Goal: Transaction & Acquisition: Purchase product/service

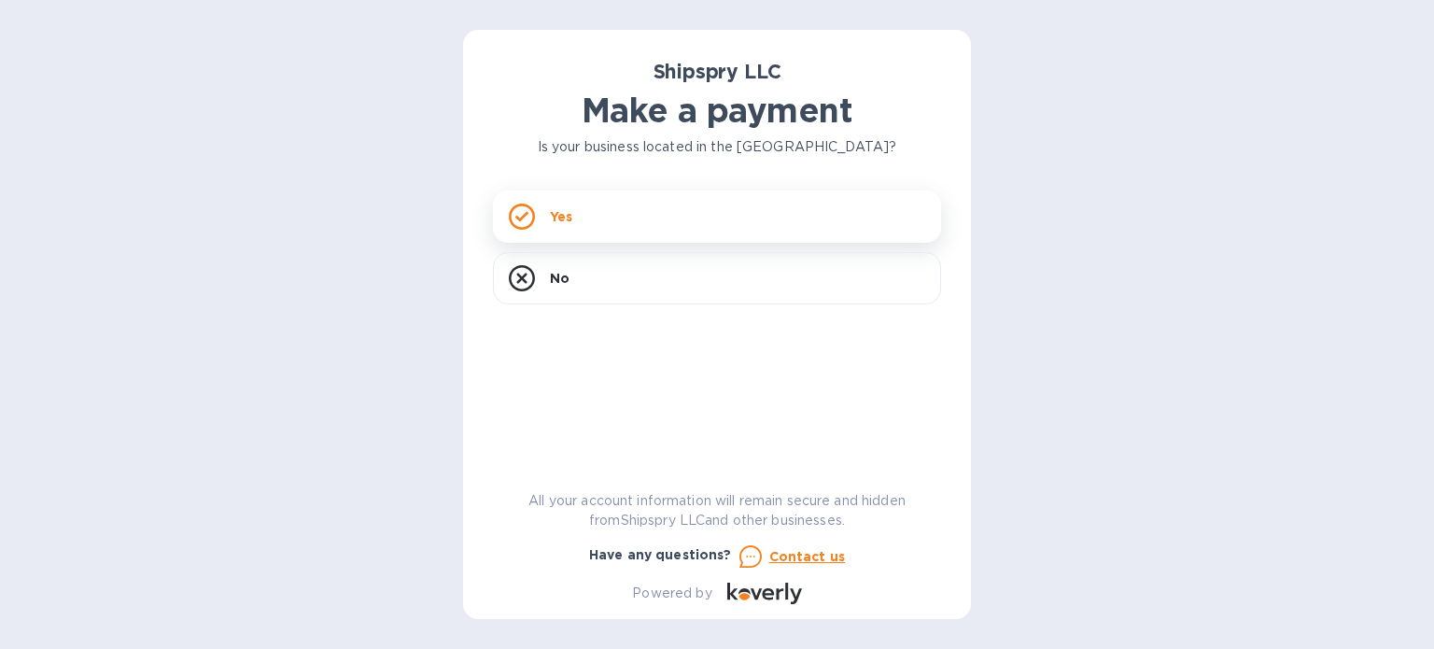
click at [523, 210] on icon at bounding box center [522, 216] width 26 height 26
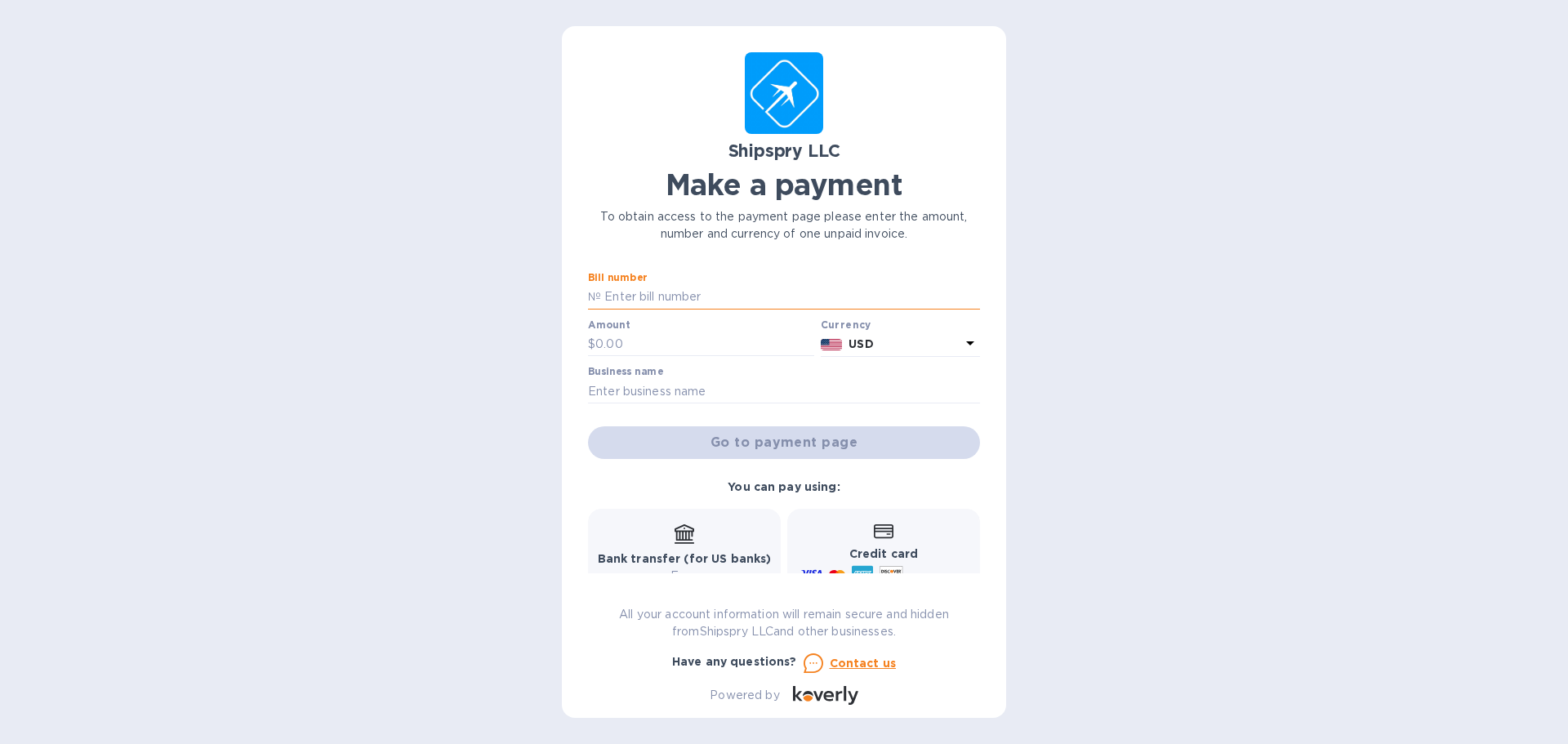
click at [710, 301] on input "text" at bounding box center [790, 298] width 379 height 25
click at [668, 294] on input "40285" at bounding box center [790, 298] width 379 height 25
type input "40285A"
click at [661, 353] on input "text" at bounding box center [704, 345] width 219 height 25
type input "325"
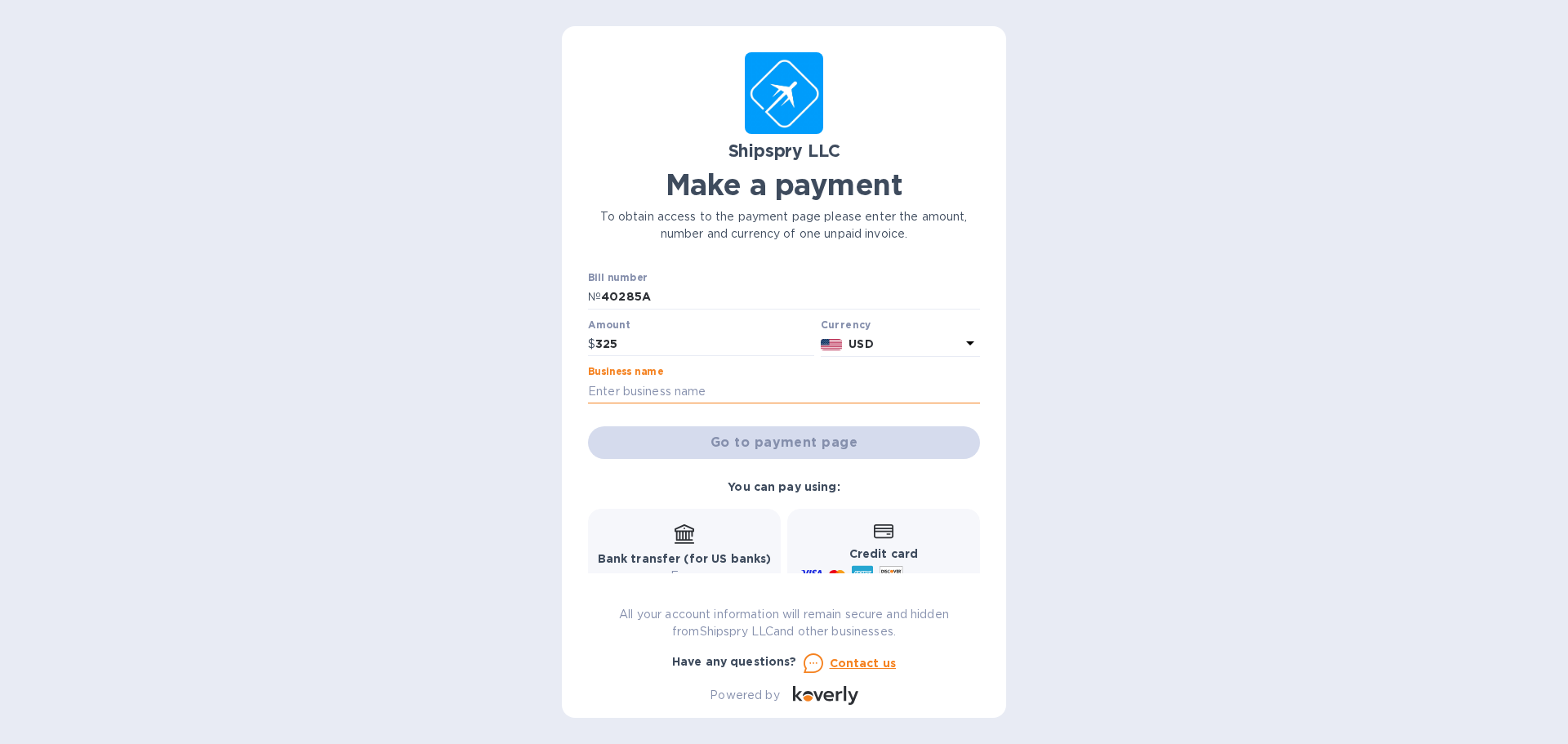
click at [681, 387] on input "text" at bounding box center [784, 391] width 392 height 25
type input "Arthrex Cleveland"
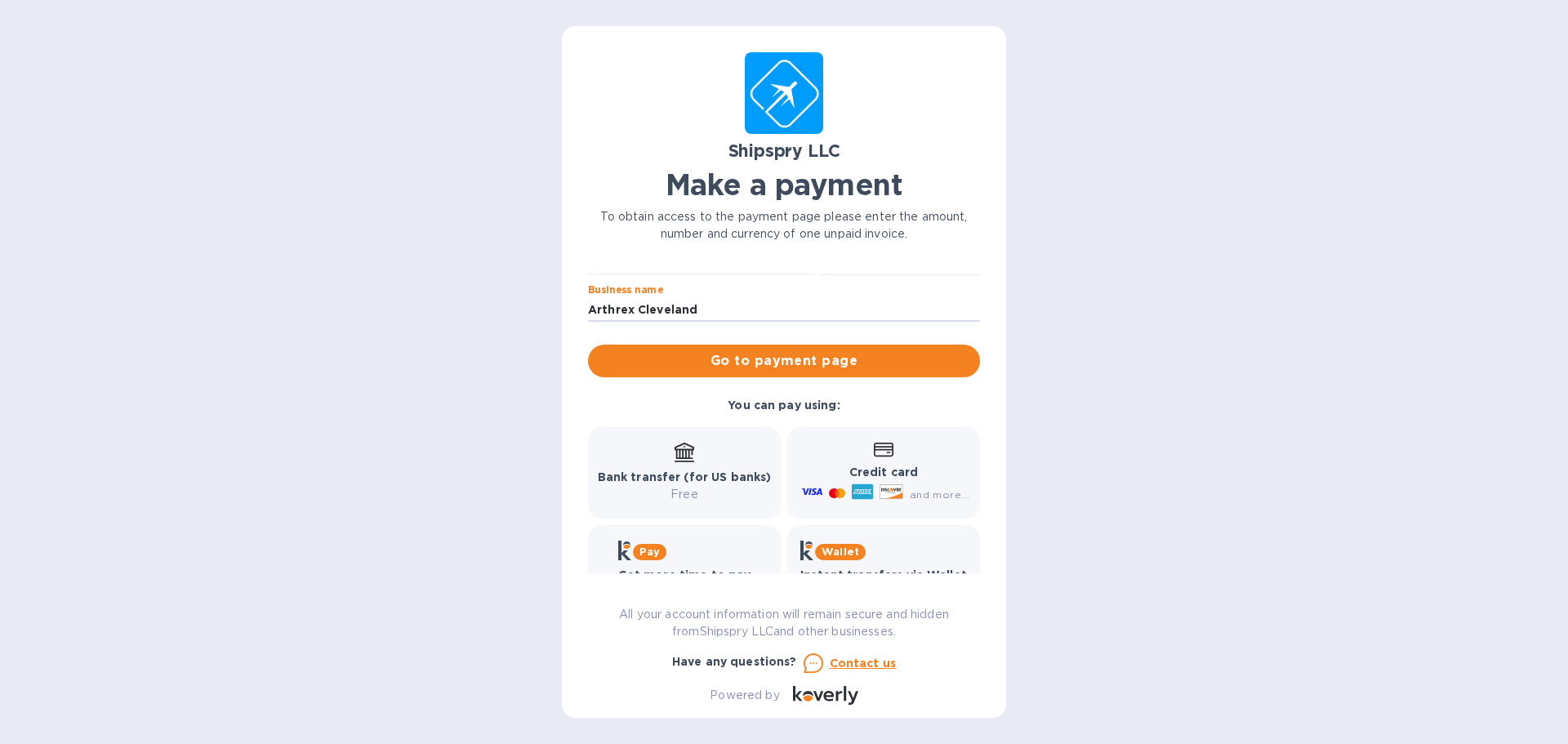
scroll to position [135, 0]
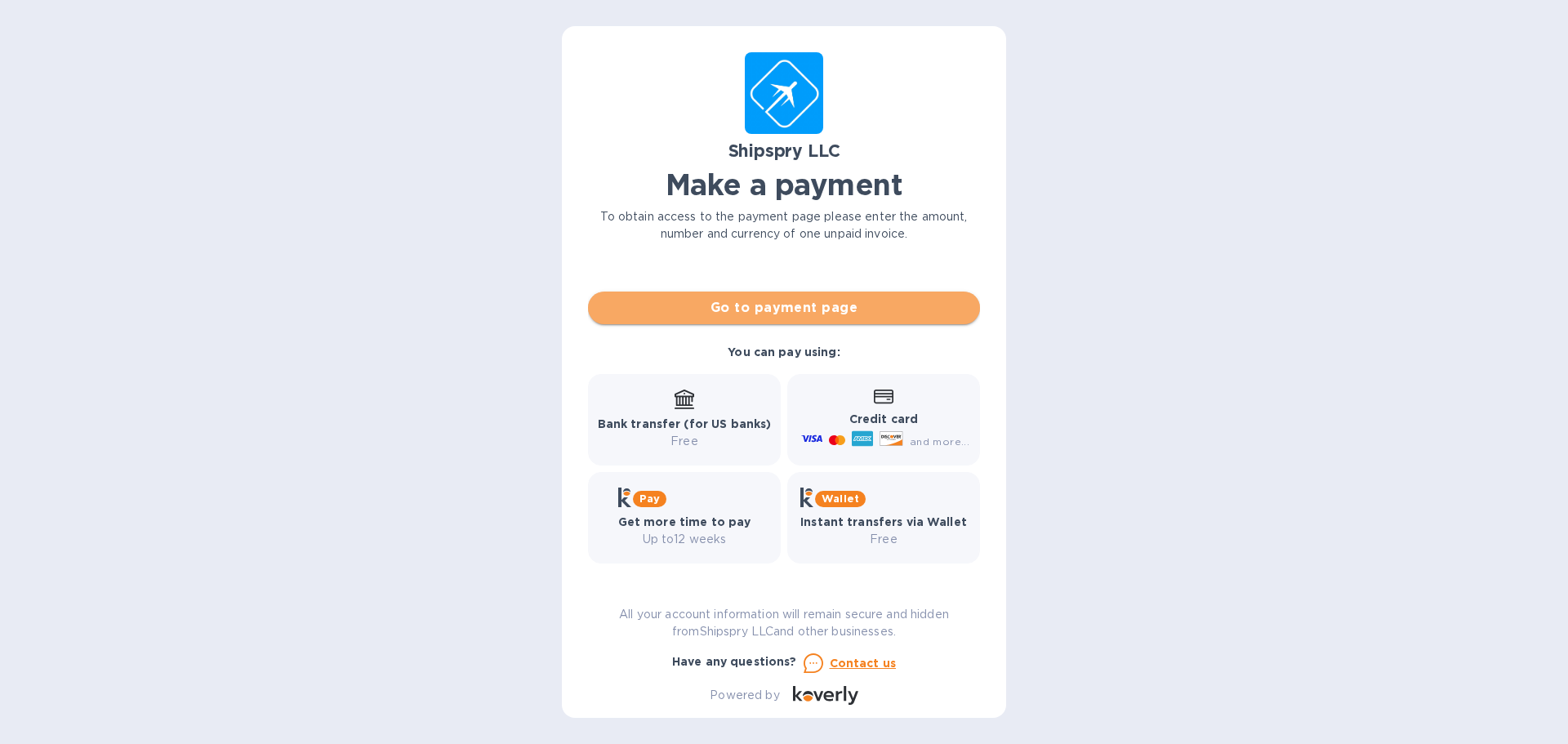
click at [836, 316] on span "Go to payment page" at bounding box center [784, 308] width 366 height 19
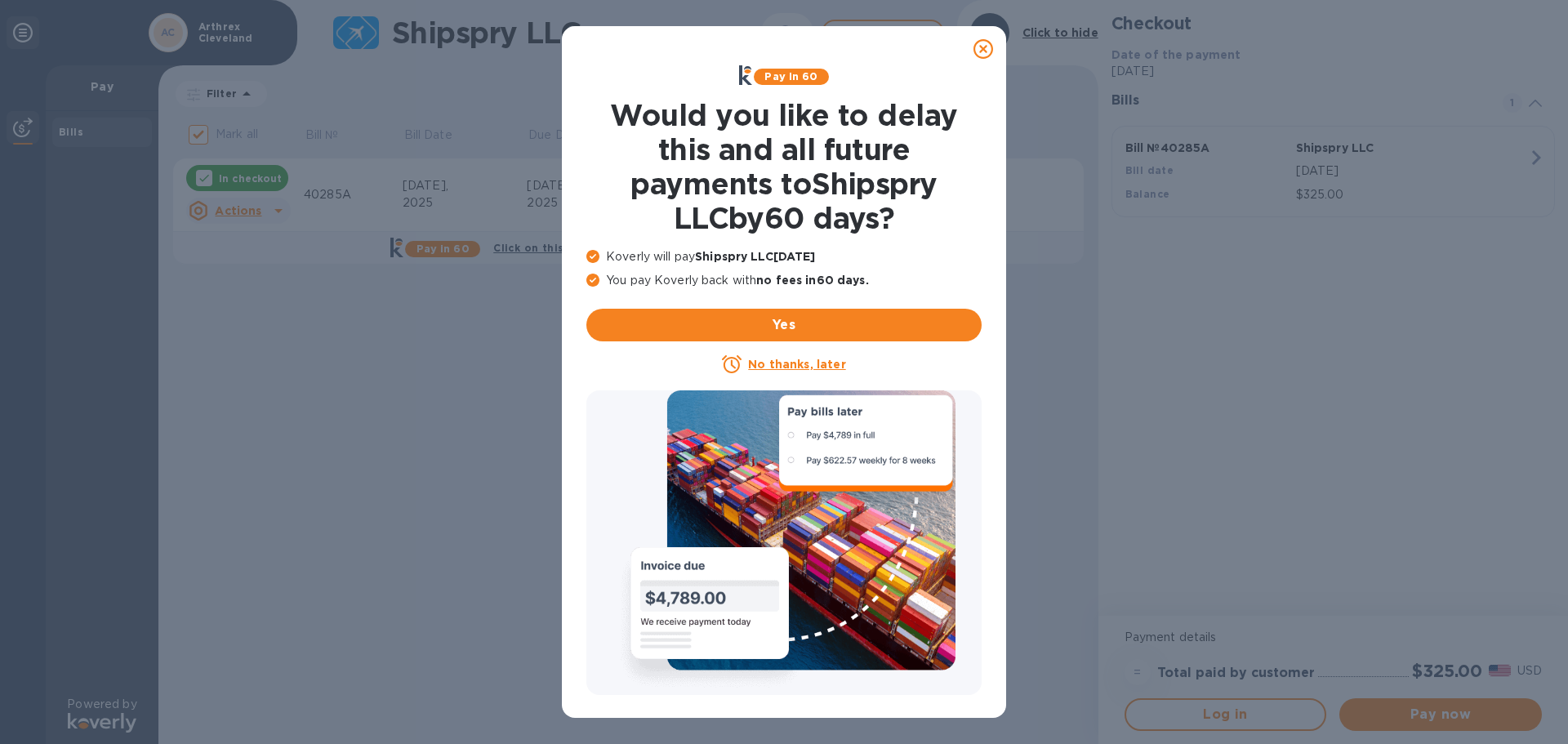
click at [987, 49] on icon at bounding box center [984, 49] width 19 height 19
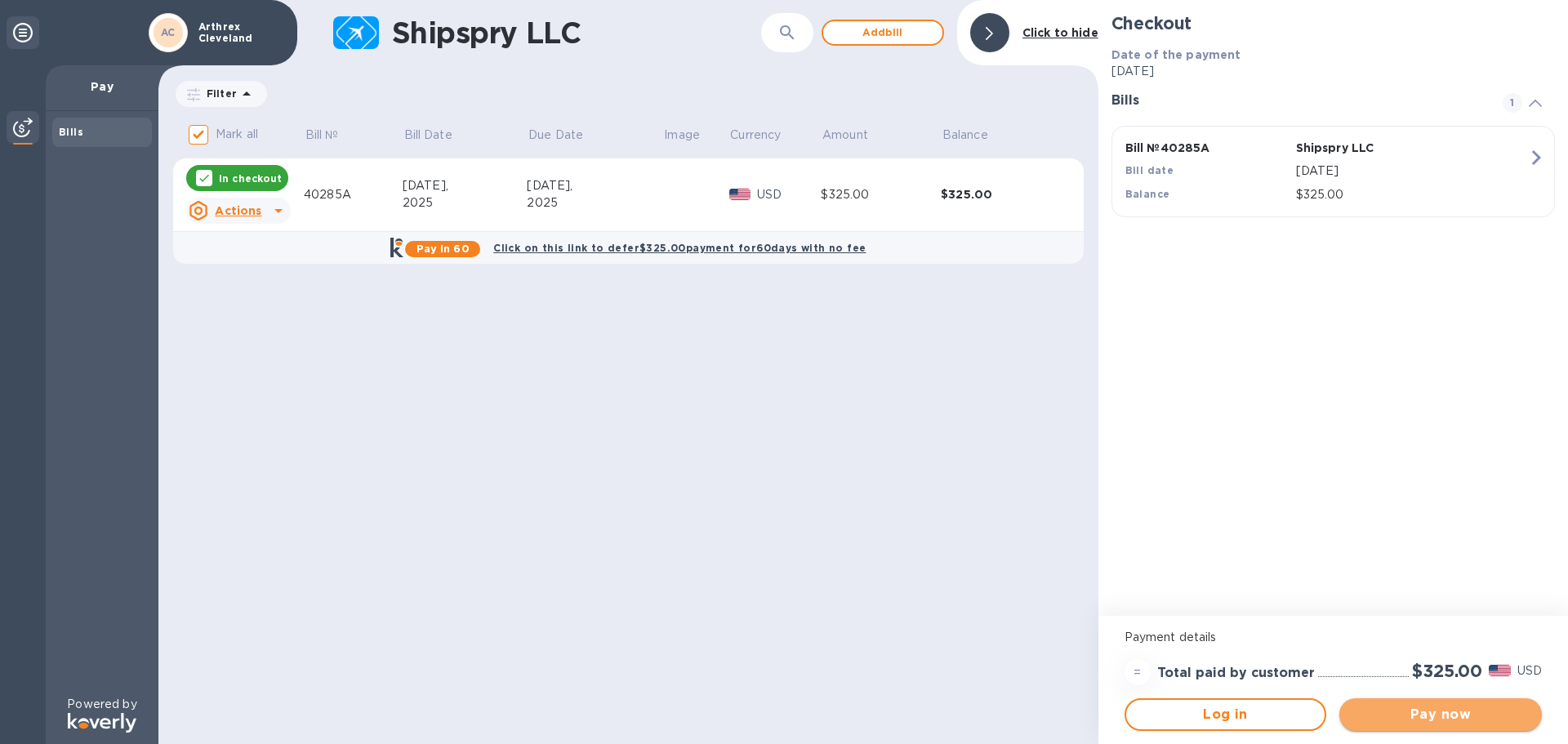
click at [1254, 567] on span "Pay now" at bounding box center [1441, 715] width 177 height 19
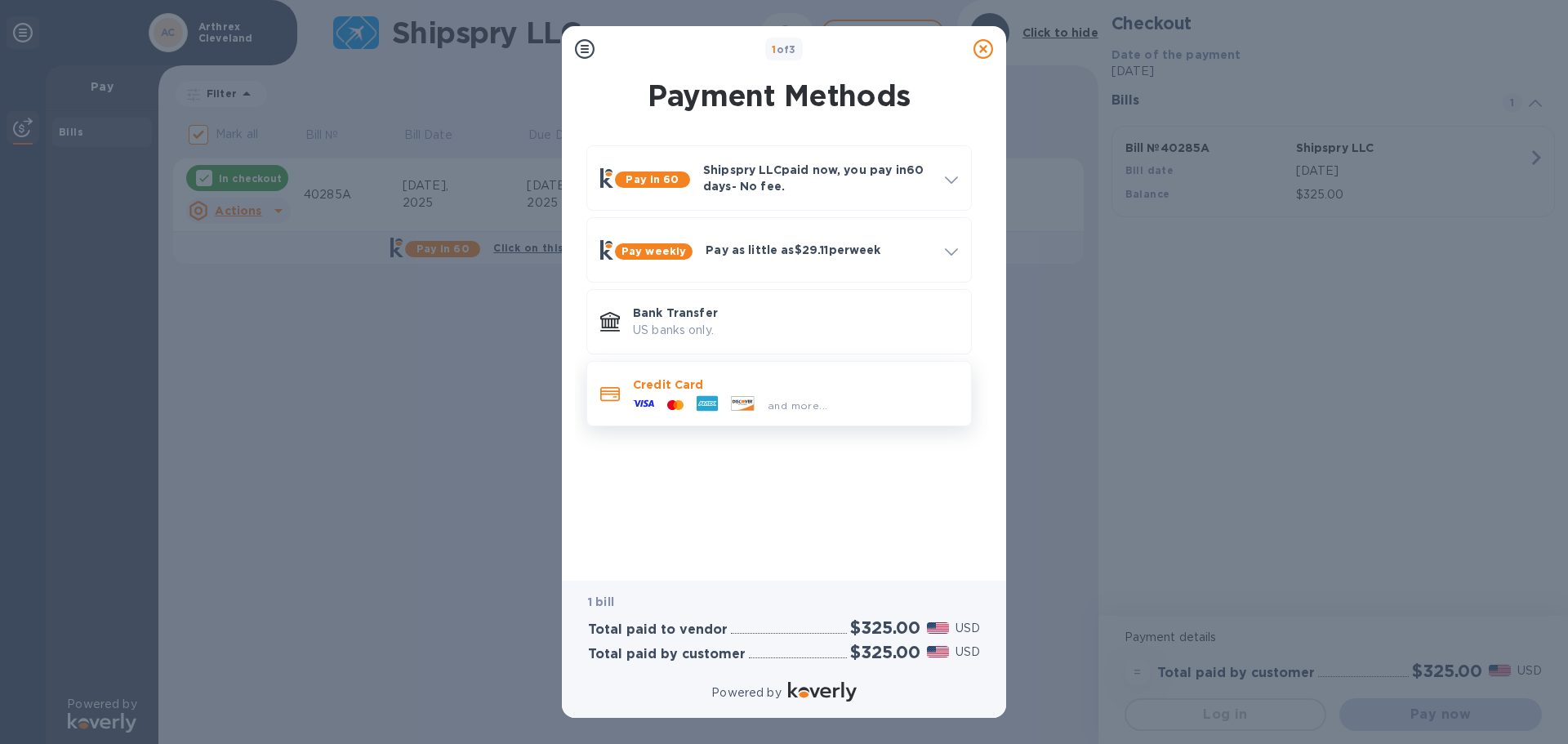
click at [653, 377] on p "Credit Card" at bounding box center [794, 384] width 325 height 17
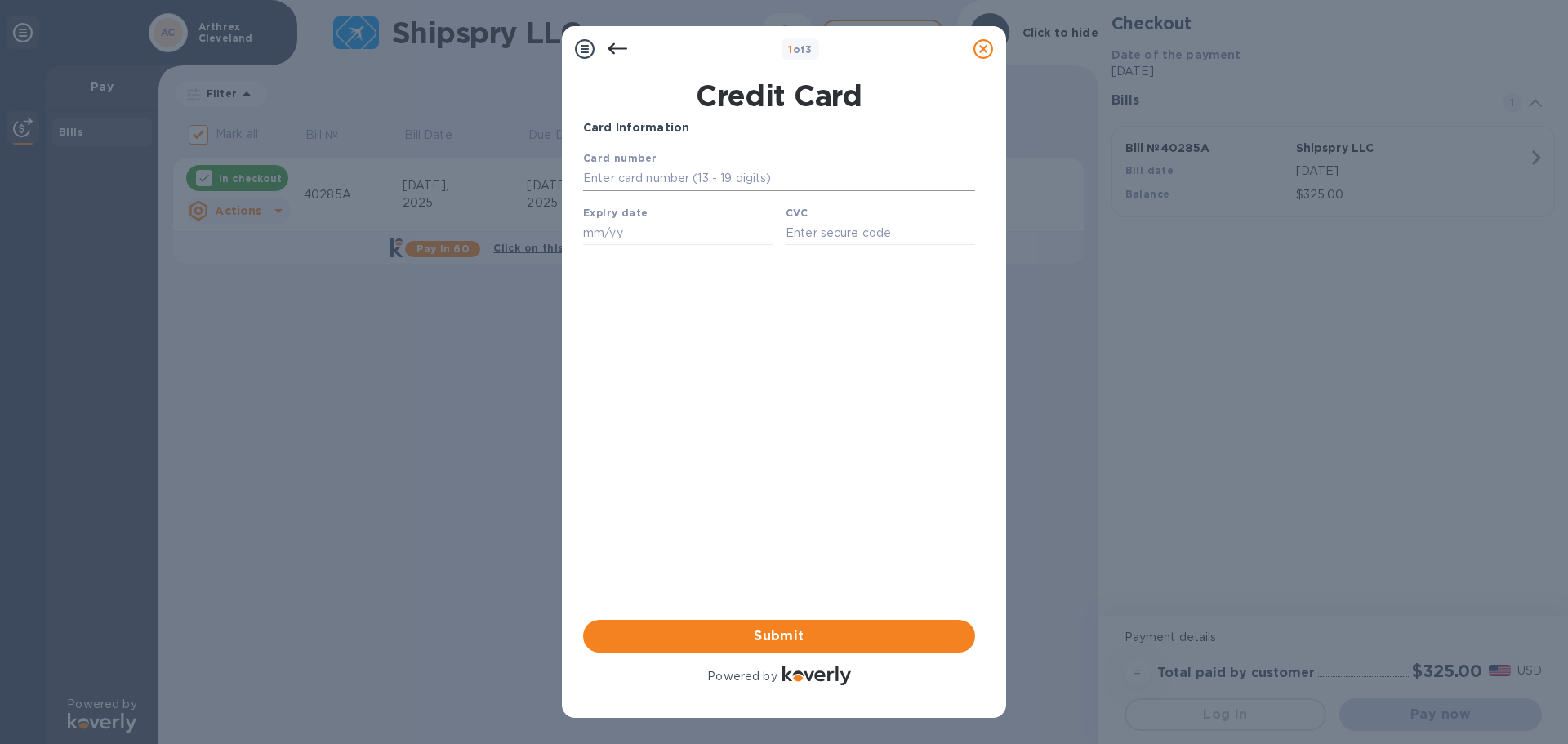
click at [676, 168] on input "text" at bounding box center [779, 179] width 392 height 25
type input "[CREDIT_CARD_NUMBER]"
type input "09/29"
click at [831, 237] on input "text" at bounding box center [880, 233] width 190 height 25
type input "4878"
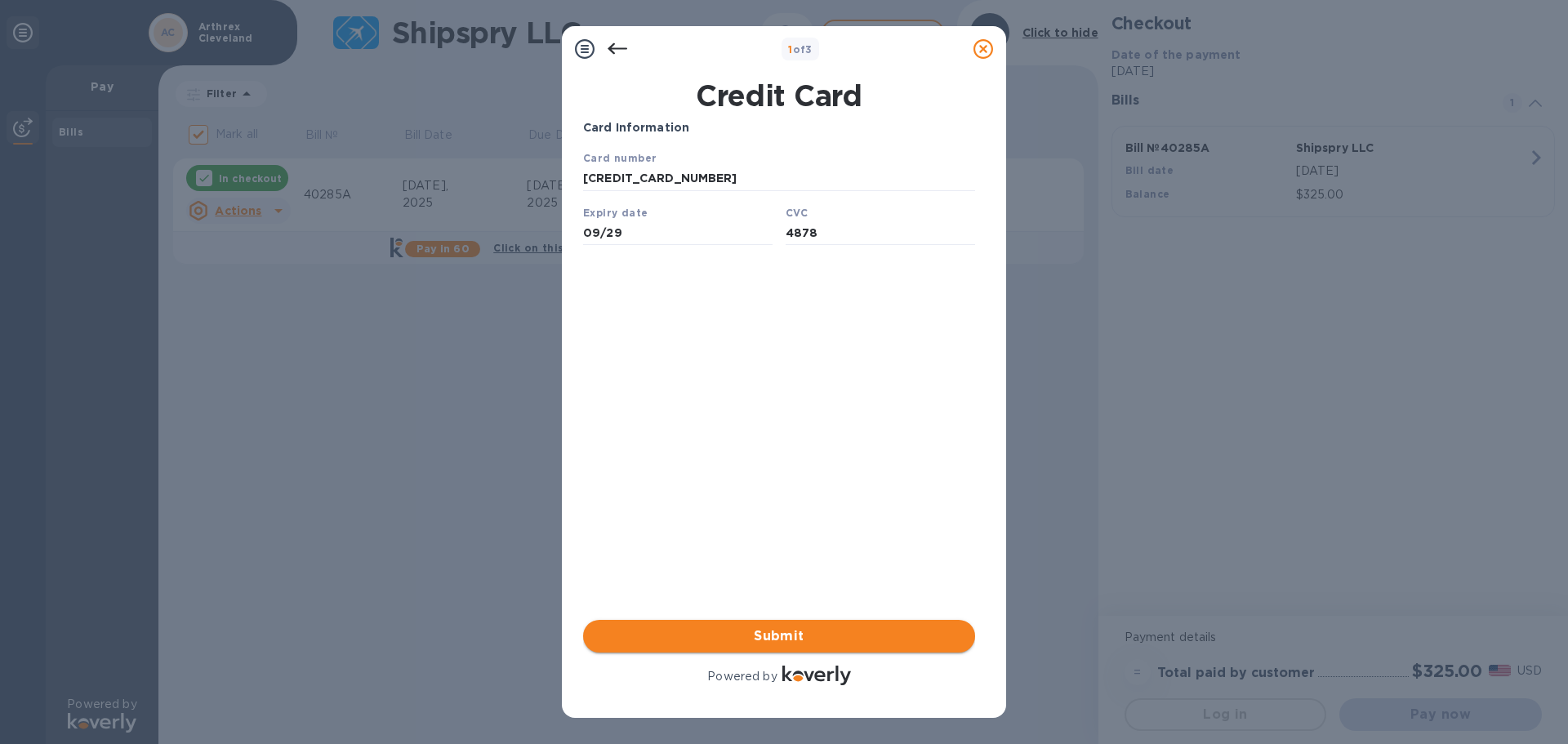
click at [759, 567] on span "Submit" at bounding box center [779, 636] width 366 height 19
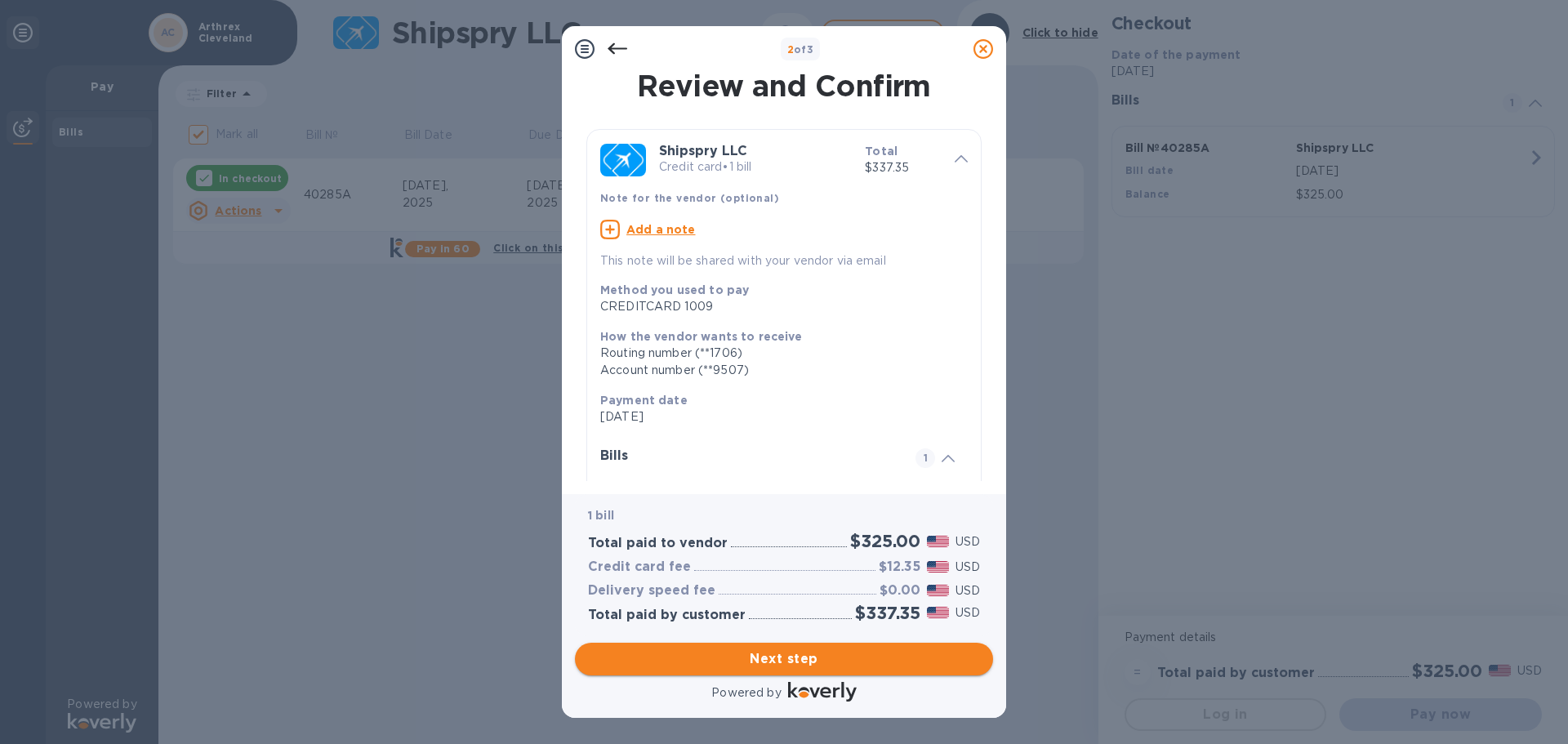
click at [768, 567] on span "Next step" at bounding box center [784, 659] width 392 height 19
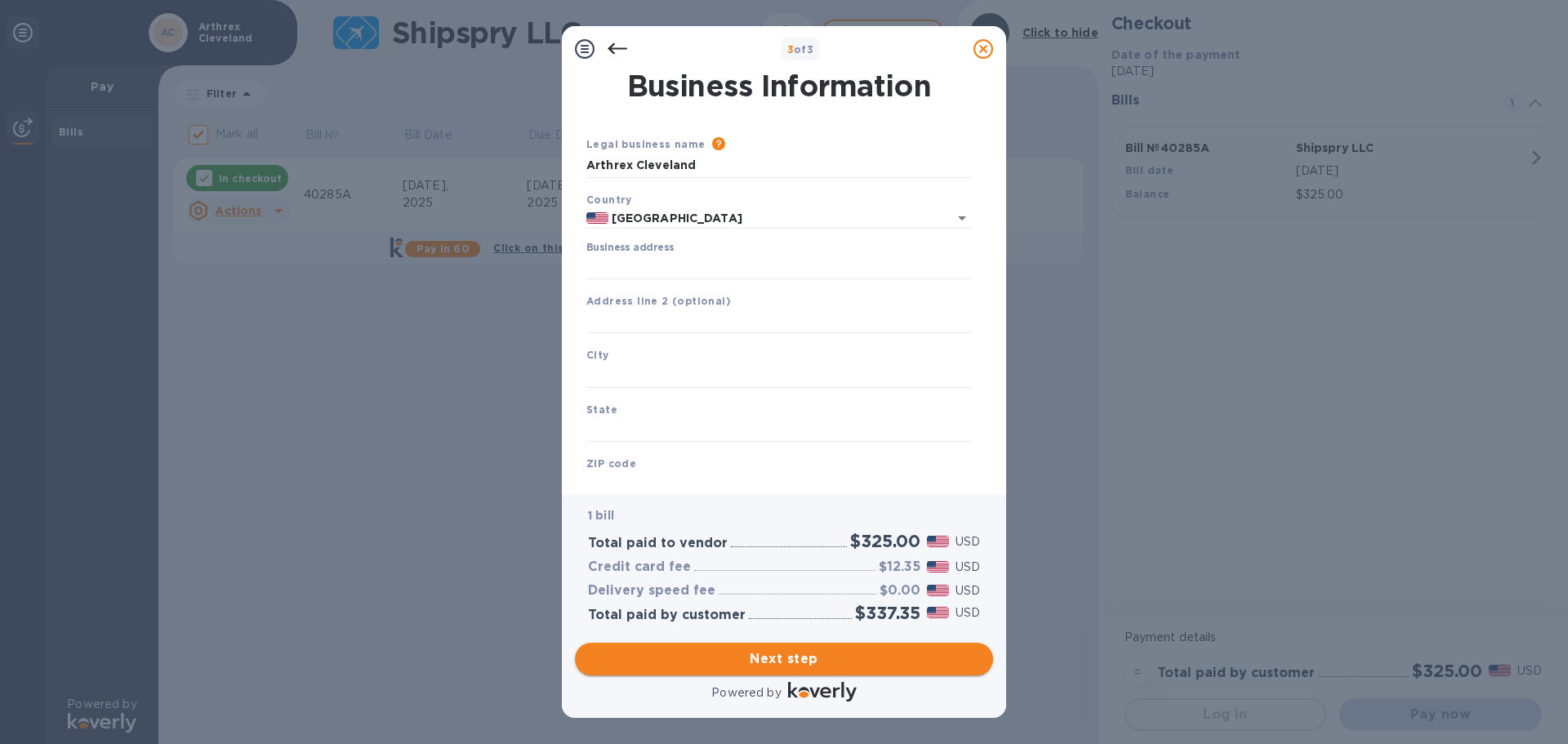
type input "[GEOGRAPHIC_DATA]"
click at [635, 254] on div "Business address" at bounding box center [779, 260] width 386 height 38
click at [635, 263] on input "Business address" at bounding box center [779, 267] width 386 height 25
type input "[STREET_ADDRESS][PERSON_NAME]"
click at [680, 370] on input "text" at bounding box center [779, 376] width 386 height 25
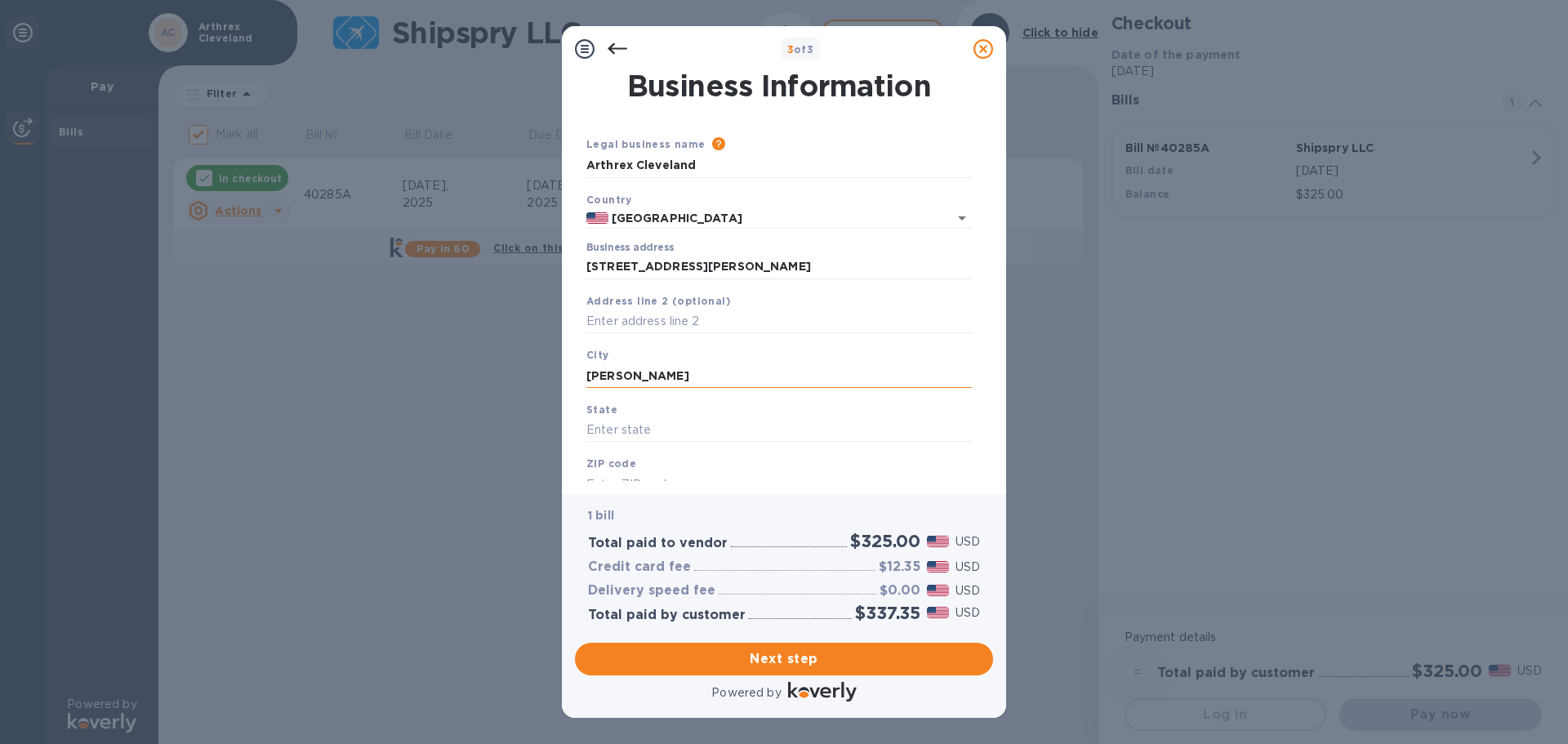
type input "[PERSON_NAME]"
type input "[US_STATE]"
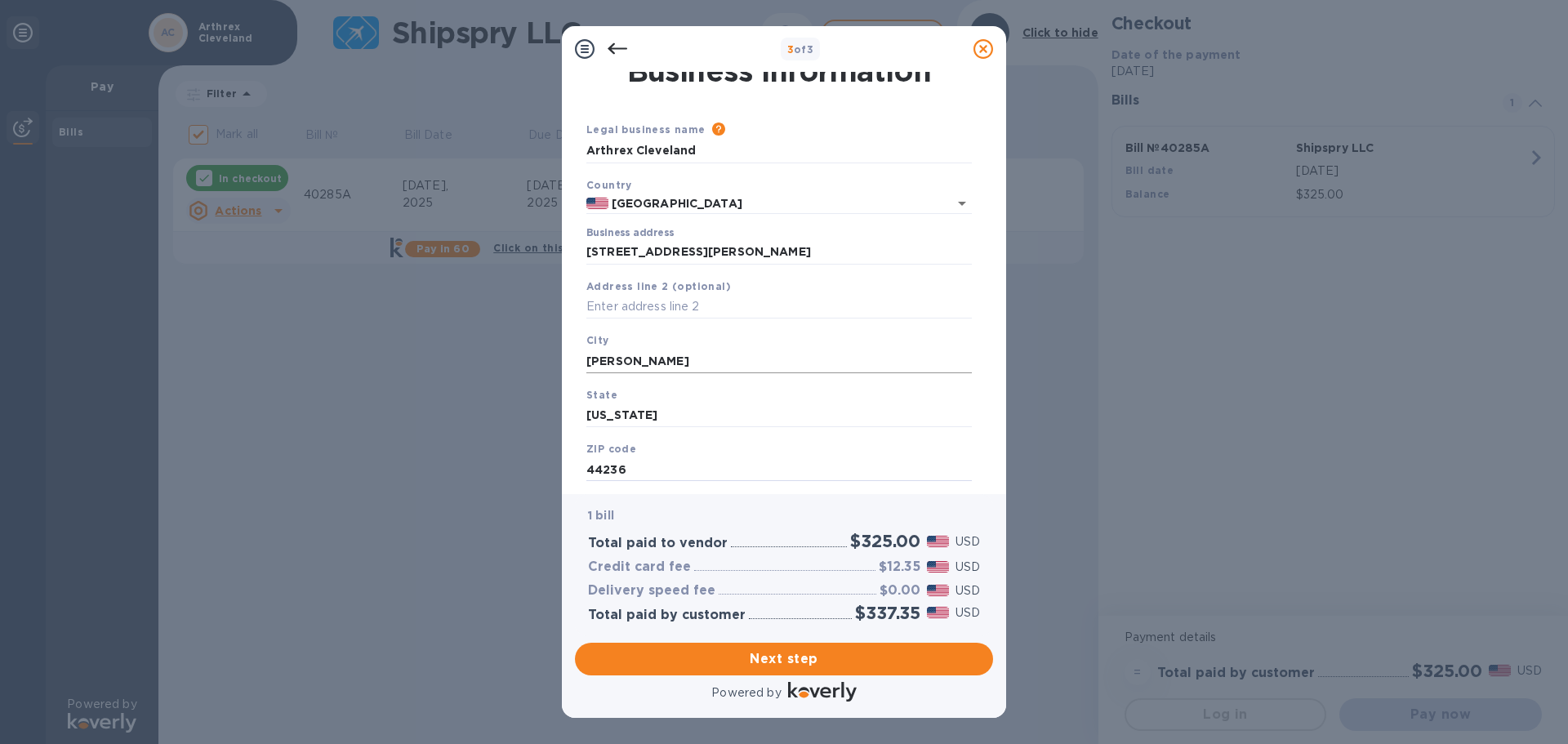
type input "44236"
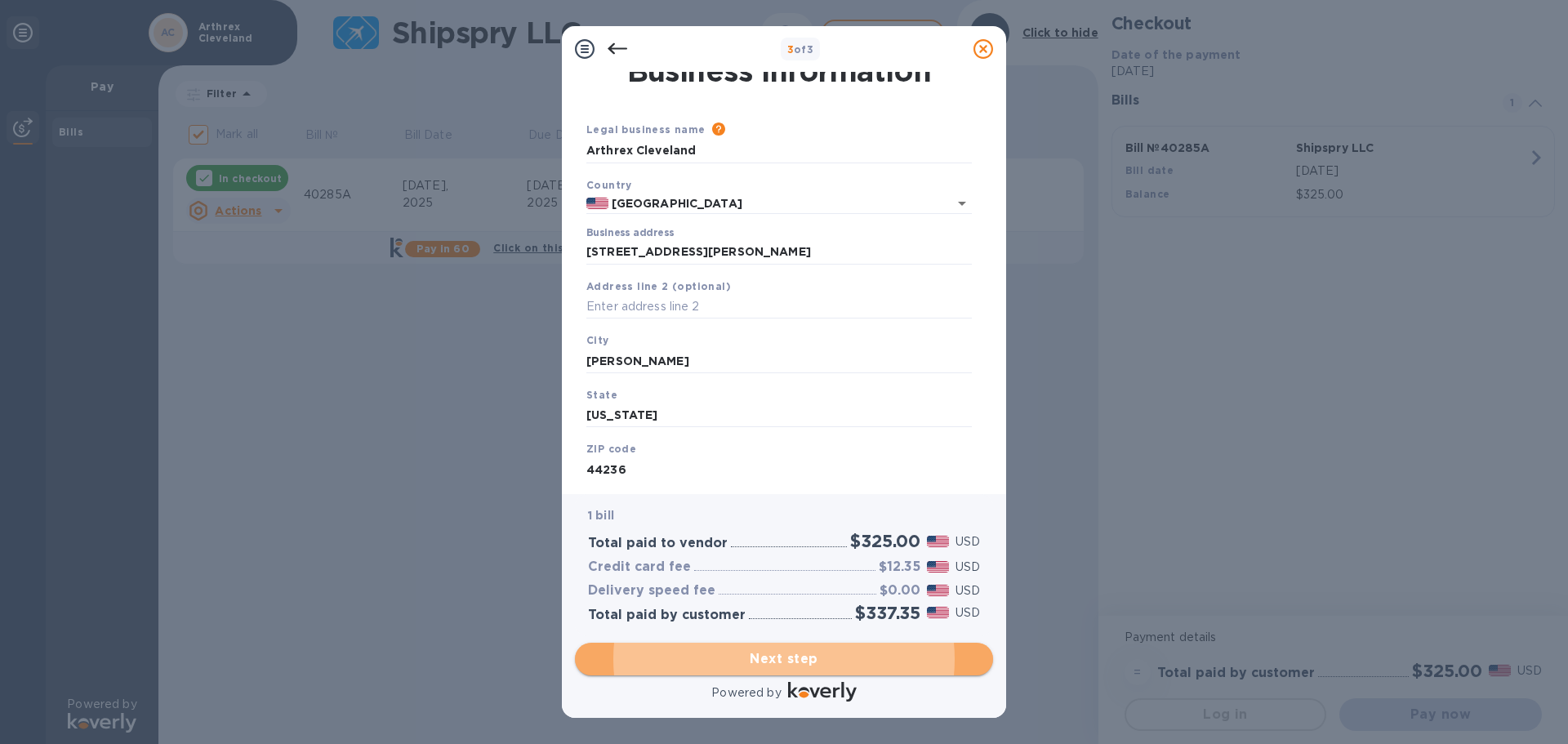
click at [864, 567] on span "Next step" at bounding box center [784, 659] width 392 height 19
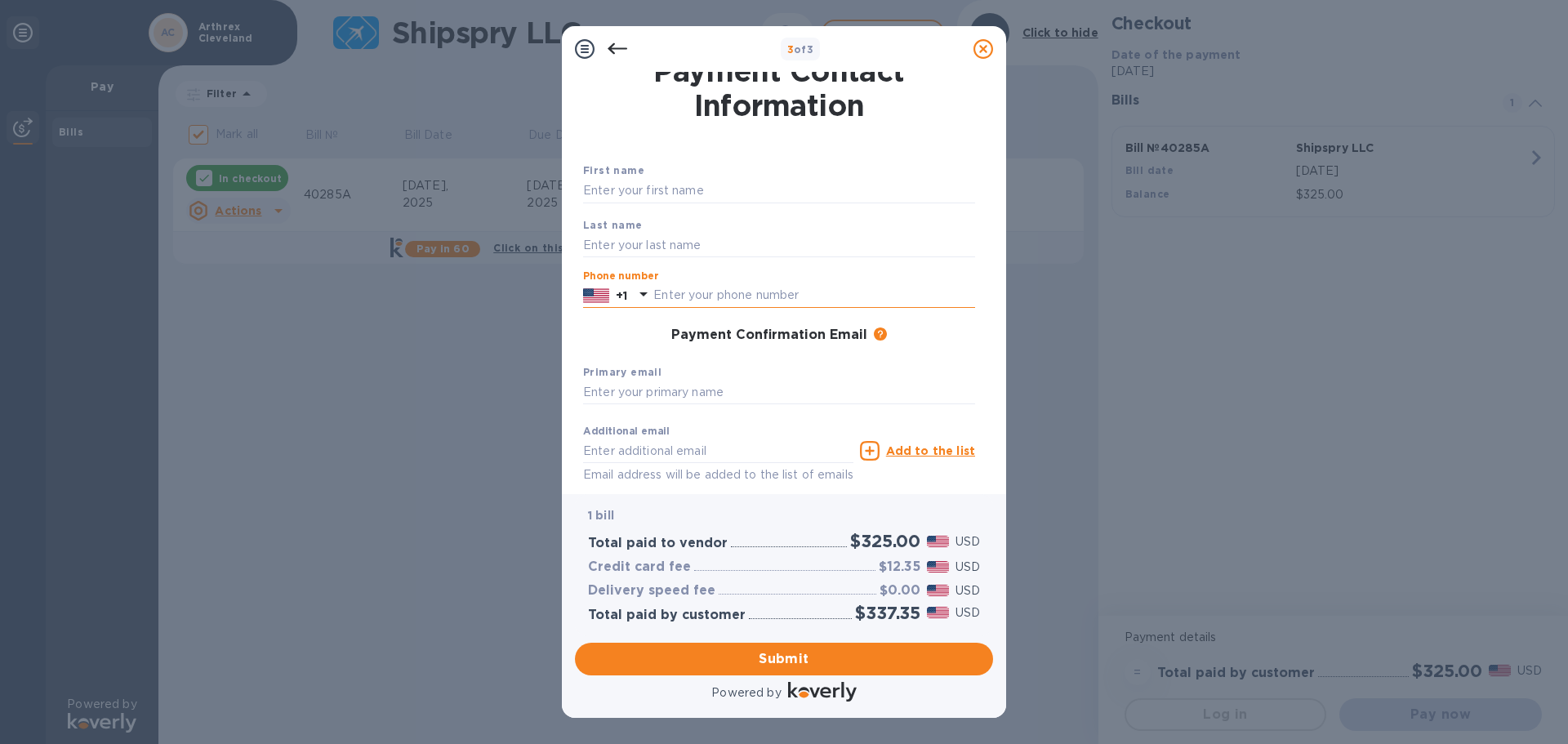
click at [742, 297] on input "text" at bounding box center [815, 296] width 322 height 25
click at [730, 191] on input "text" at bounding box center [779, 191] width 392 height 25
type input "[PERSON_NAME]"
type input "3309981726"
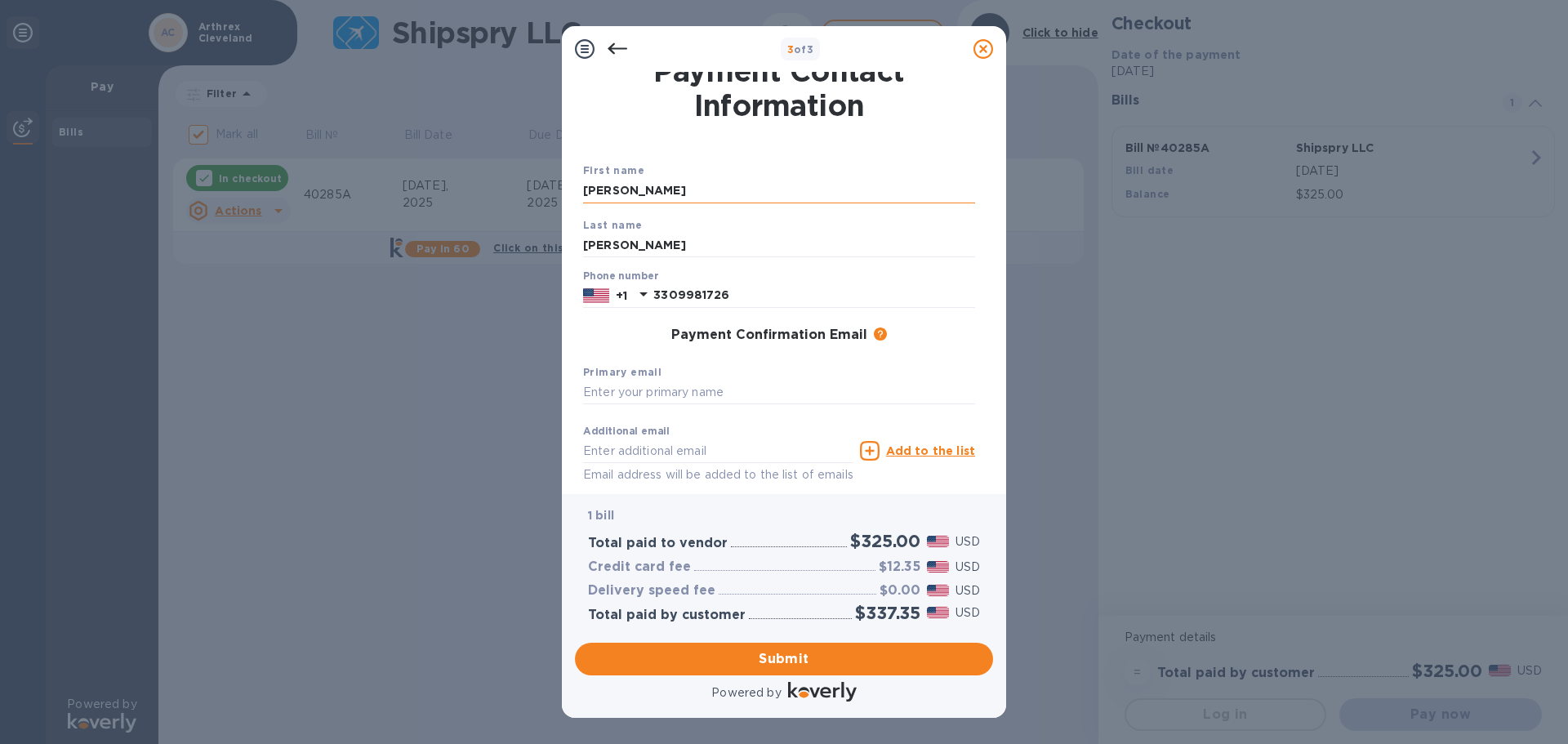
type input "[EMAIL_ADDRESS][DOMAIN_NAME]"
drag, startPoint x: 751, startPoint y: 295, endPoint x: 578, endPoint y: 276, distance: 174.0
click at [592, 289] on div "[PHONE_NUMBER]" at bounding box center [779, 296] width 392 height 25
type input "8777267421"
click at [633, 395] on input "text" at bounding box center [779, 393] width 392 height 25
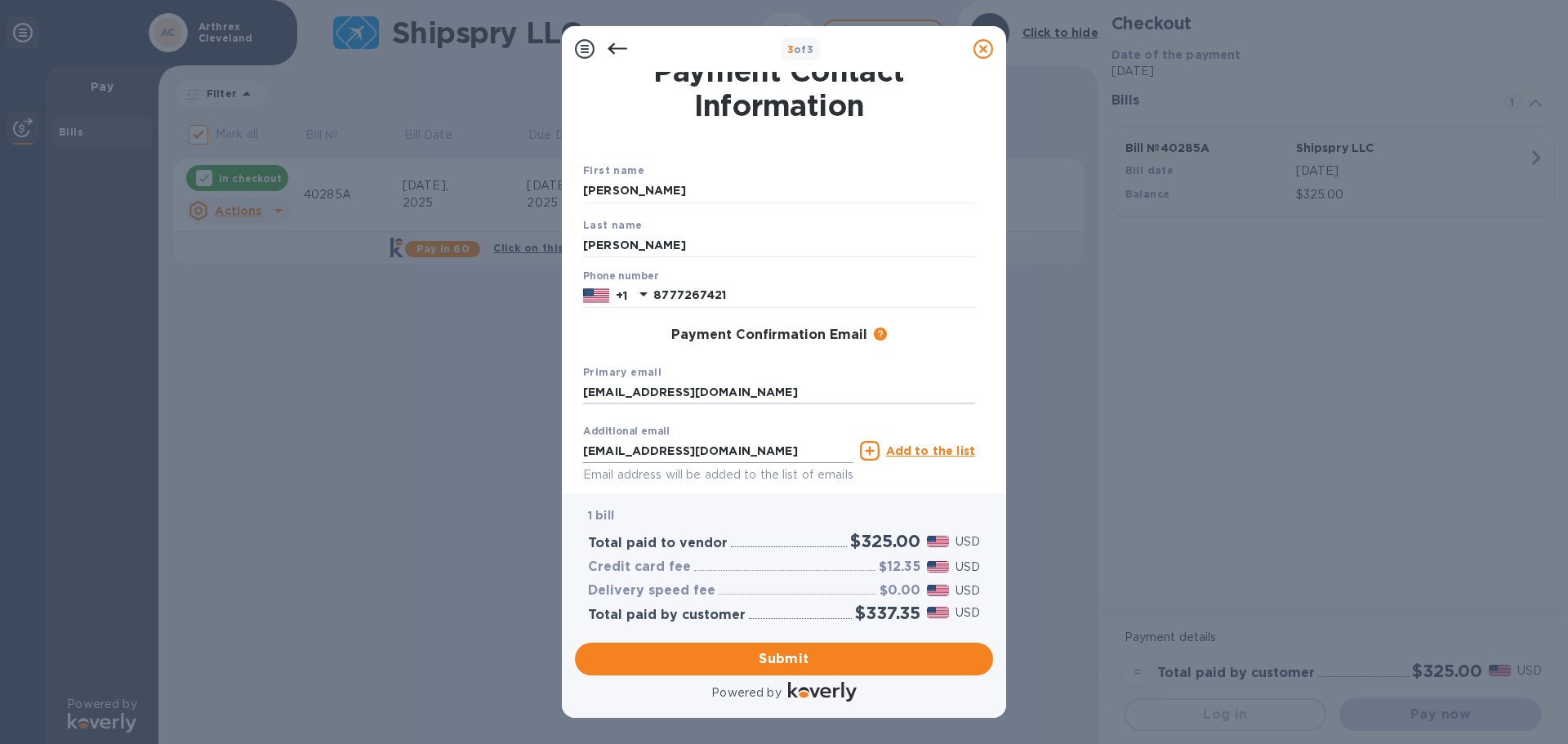
type input "[EMAIL_ADDRESS][DOMAIN_NAME]"
drag, startPoint x: 738, startPoint y: 455, endPoint x: 343, endPoint y: 409, distance: 397.7
click at [306, 399] on div "3 of 3 Payment Contact Information First name [PERSON_NAME] Last name [PERSON_N…" at bounding box center [784, 372] width 1568 height 744
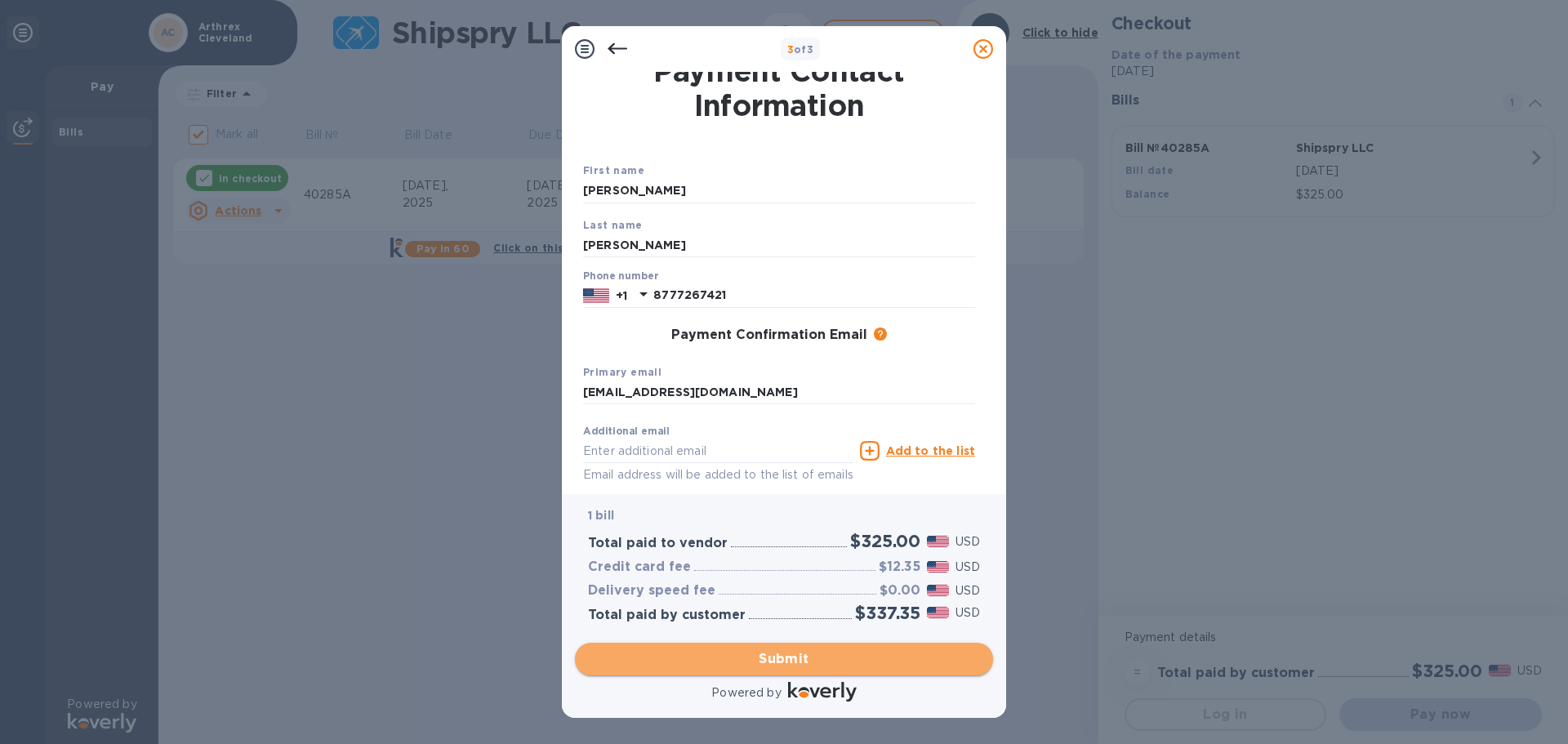
click at [749, 567] on span "Submit" at bounding box center [784, 659] width 392 height 19
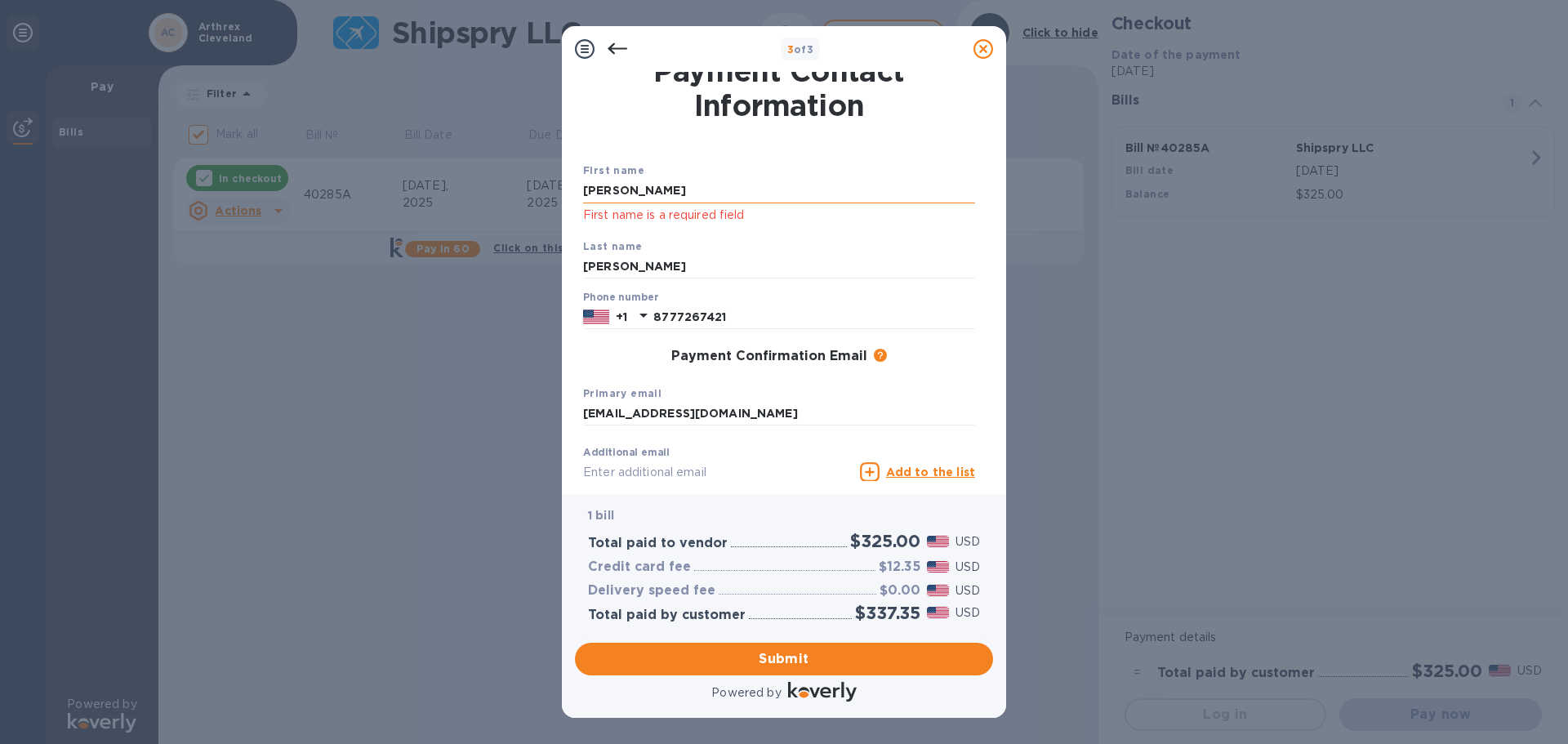
click at [712, 189] on input "[PERSON_NAME]" at bounding box center [779, 191] width 392 height 25
click at [810, 221] on p "First name is a required field" at bounding box center [779, 214] width 392 height 18
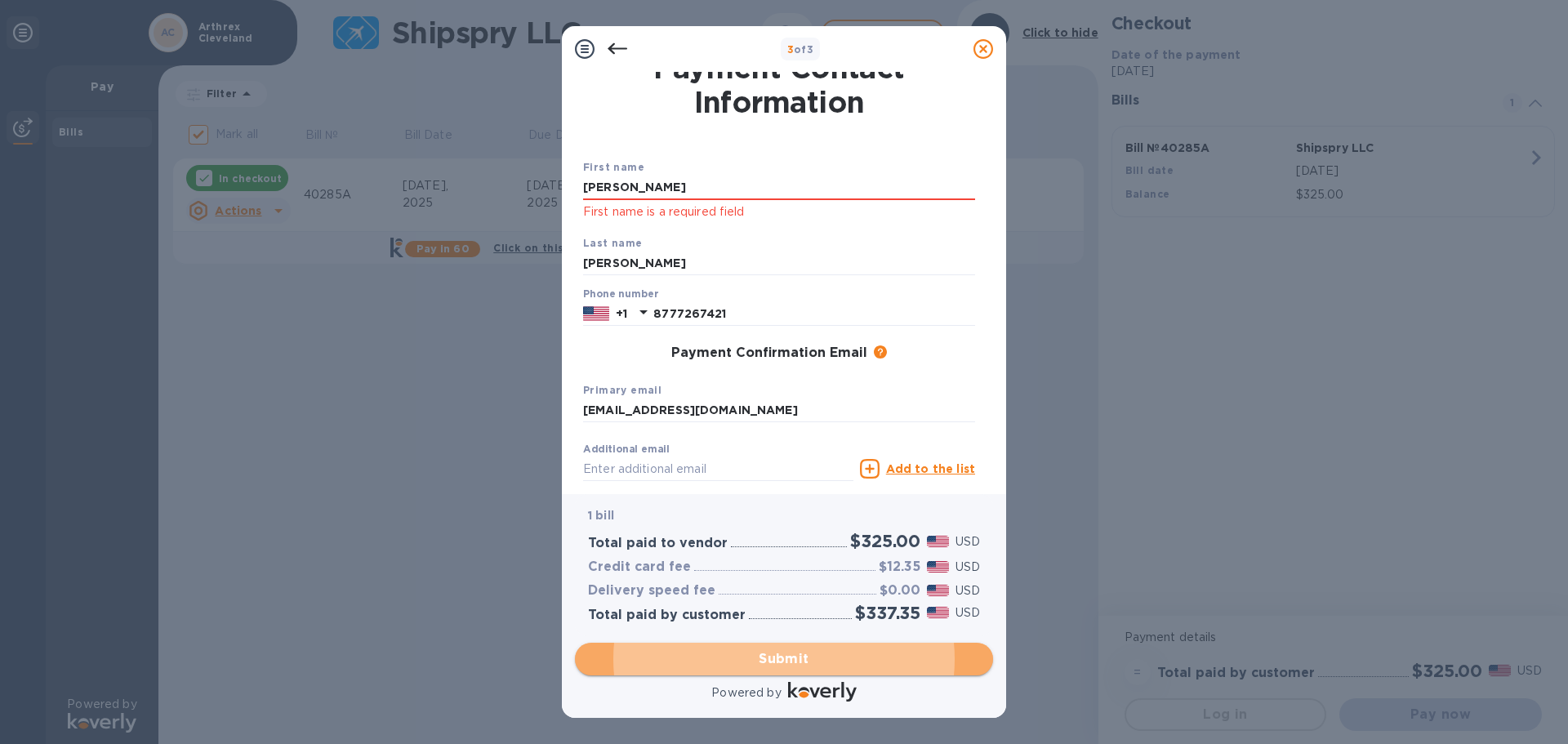
click at [860, 567] on span "Submit" at bounding box center [784, 659] width 392 height 19
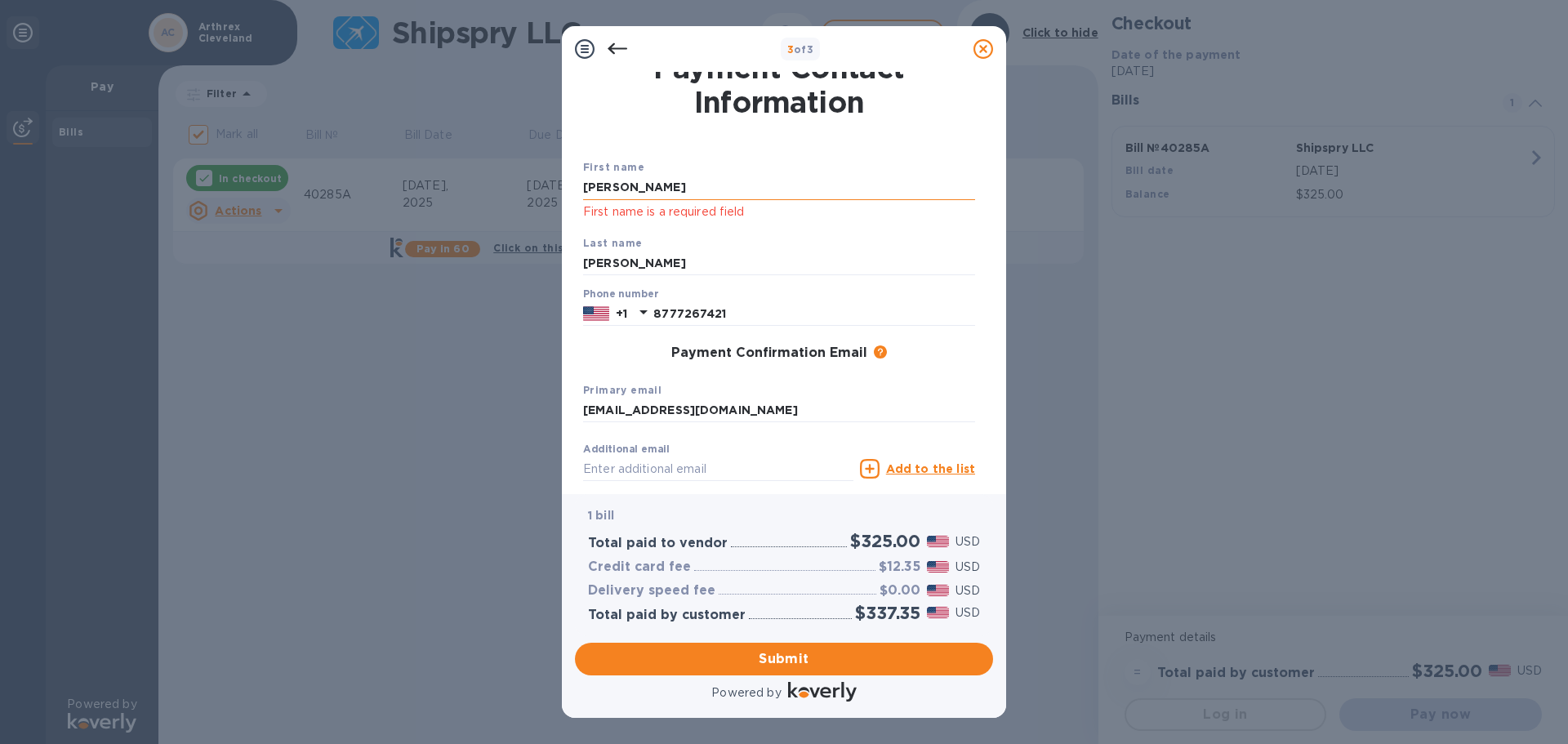
click at [738, 188] on input "[PERSON_NAME]" at bounding box center [779, 188] width 392 height 25
drag, startPoint x: 738, startPoint y: 188, endPoint x: 292, endPoint y: 157, distance: 447.1
click at [292, 157] on div "3 of 3 Payment Contact Information First name [PERSON_NAME] First name is a req…" at bounding box center [784, 372] width 1568 height 744
type input "[PERSON_NAME]"
click at [825, 567] on span "Submit" at bounding box center [784, 659] width 392 height 19
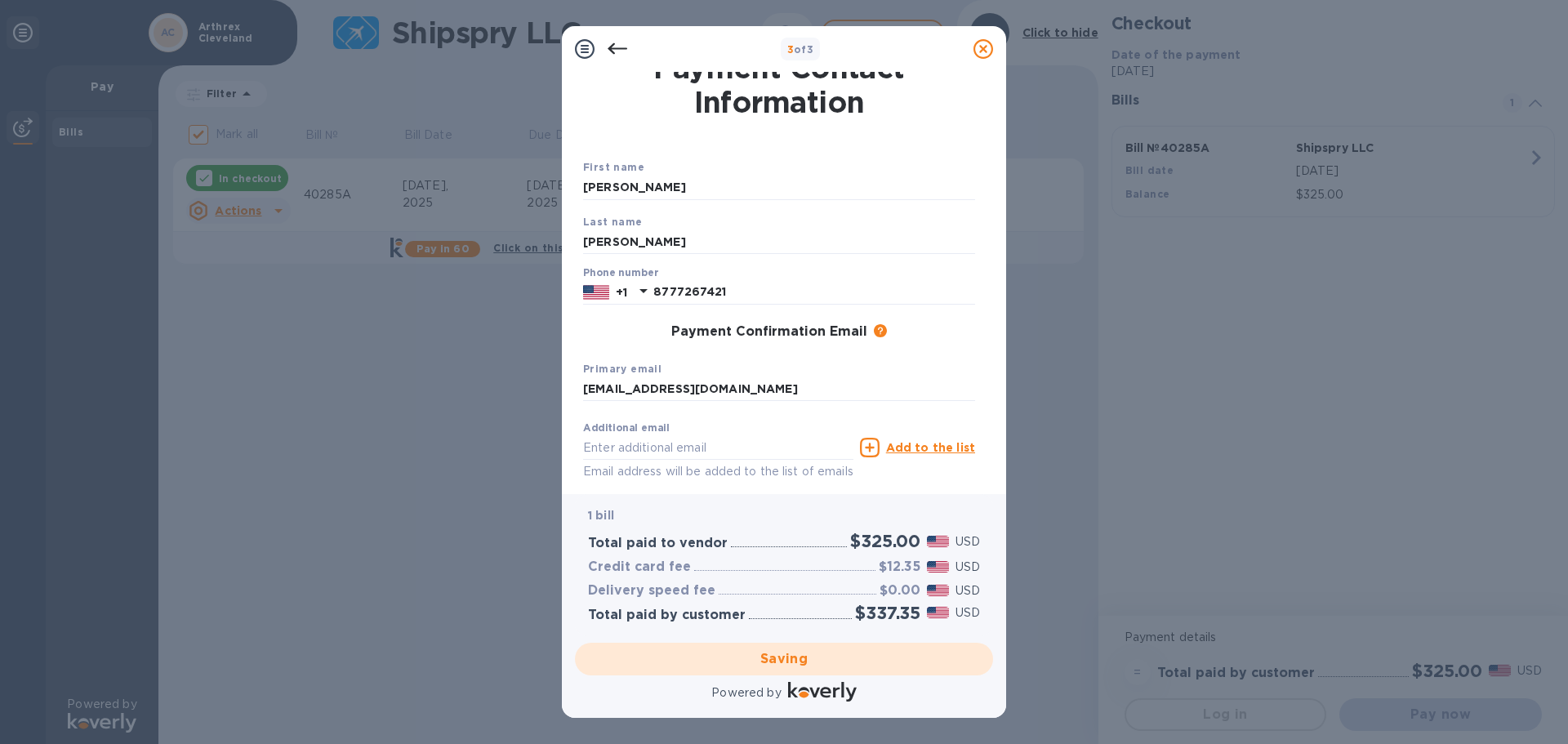
checkbox input "false"
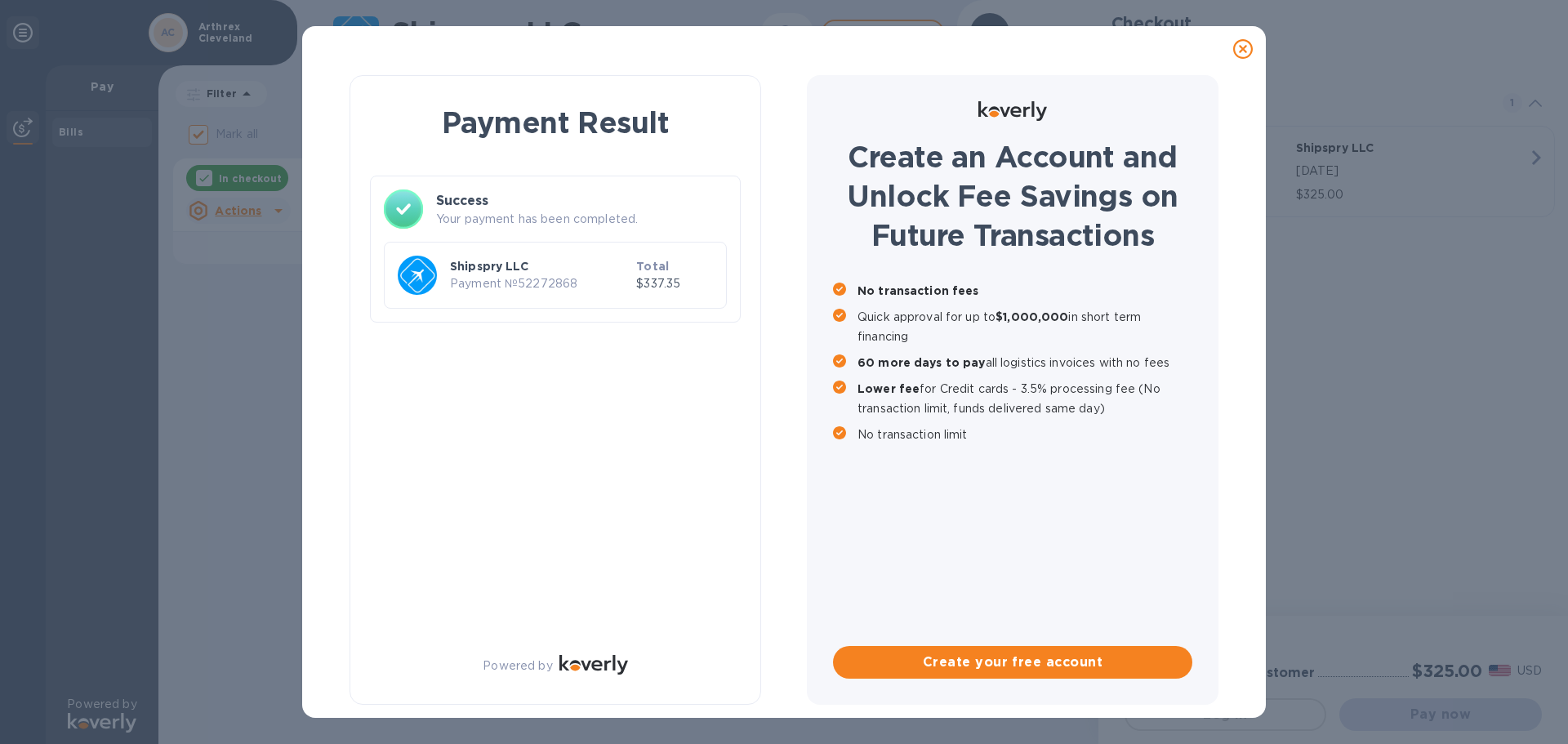
scroll to position [0, 0]
